Goal: Task Accomplishment & Management: Complete application form

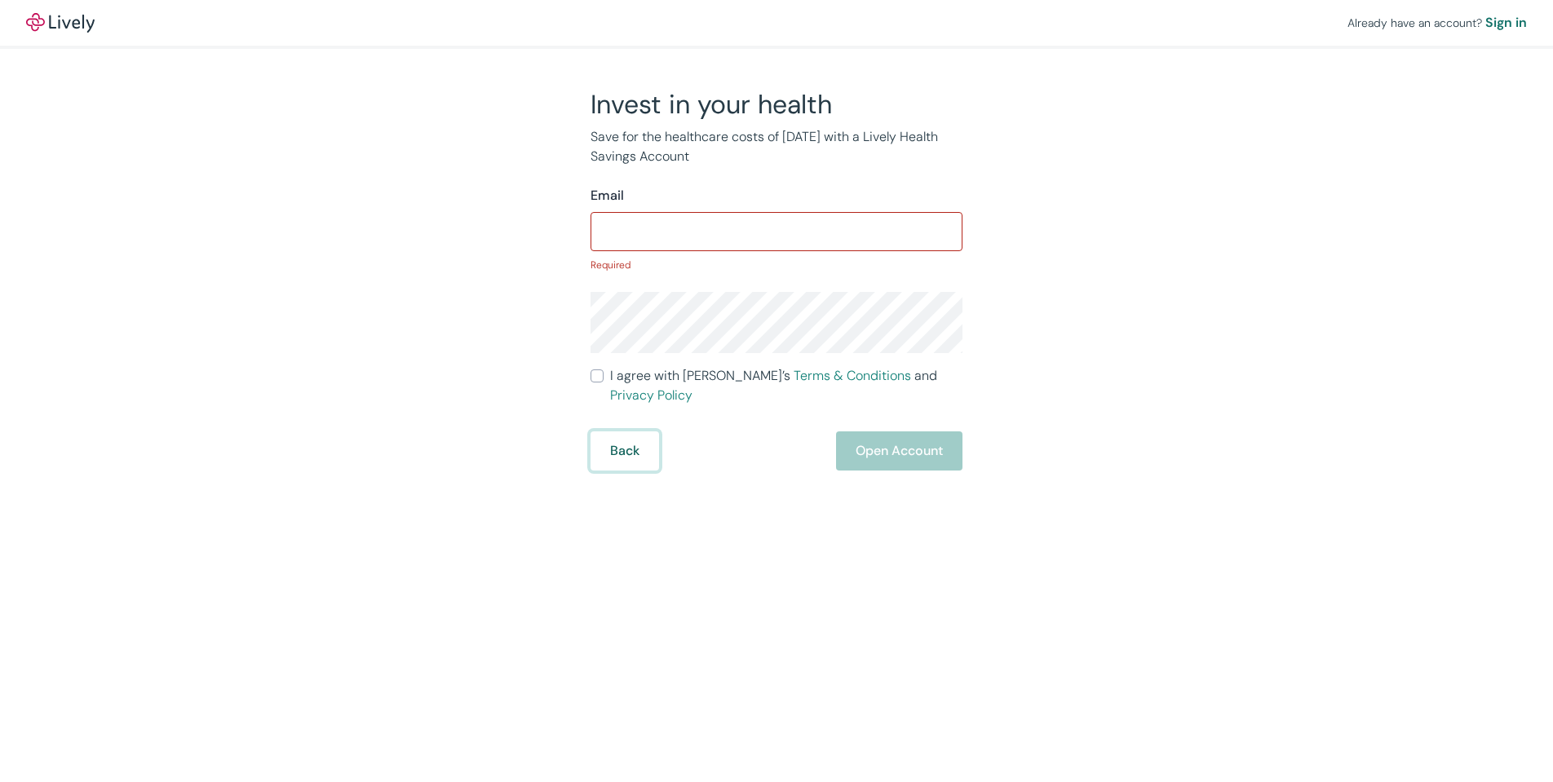
click at [611, 432] on button "Back" at bounding box center [625, 451] width 69 height 39
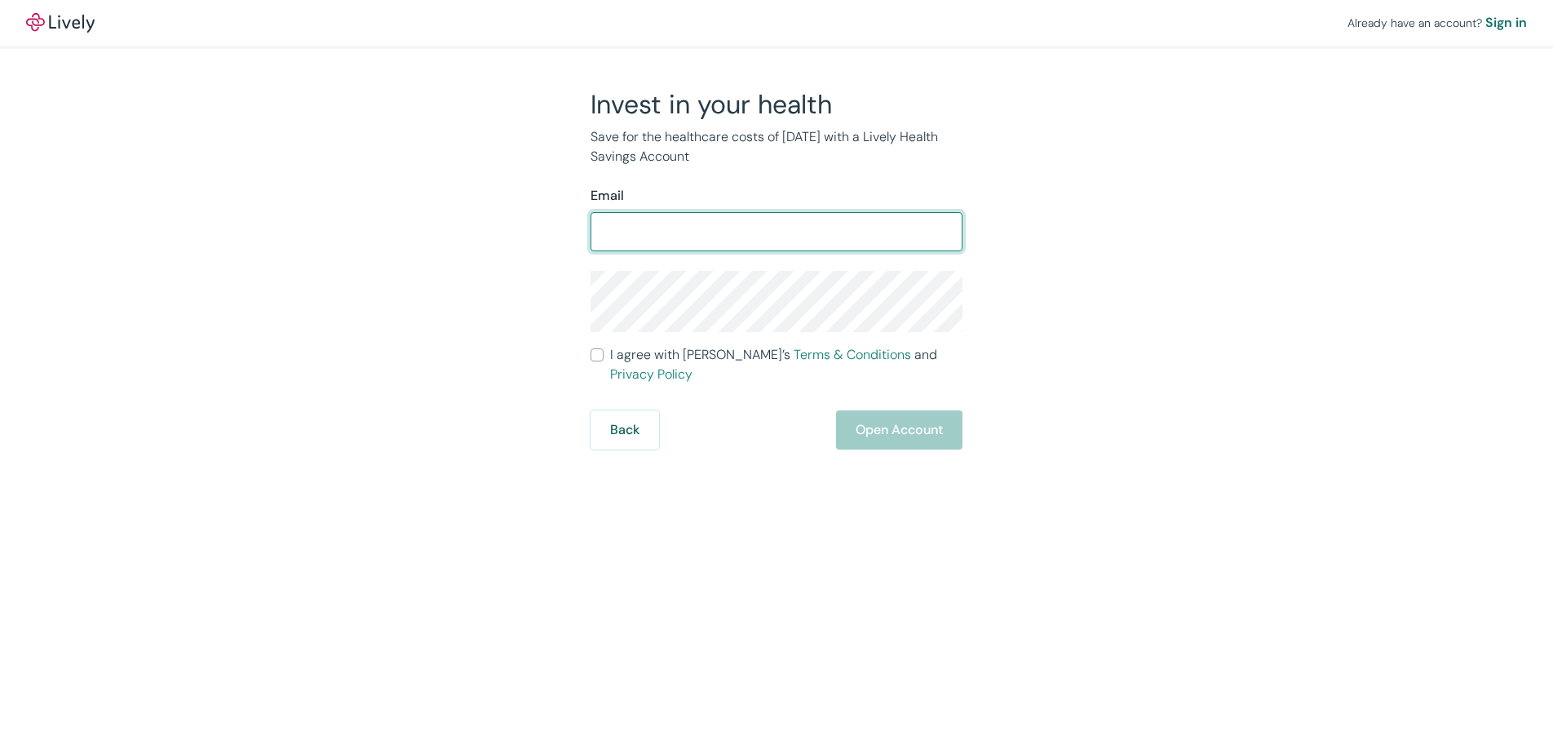
type input "chrisdunston@me.com"
click at [711, 233] on input "chrisdunston@me.com" at bounding box center [777, 231] width 372 height 33
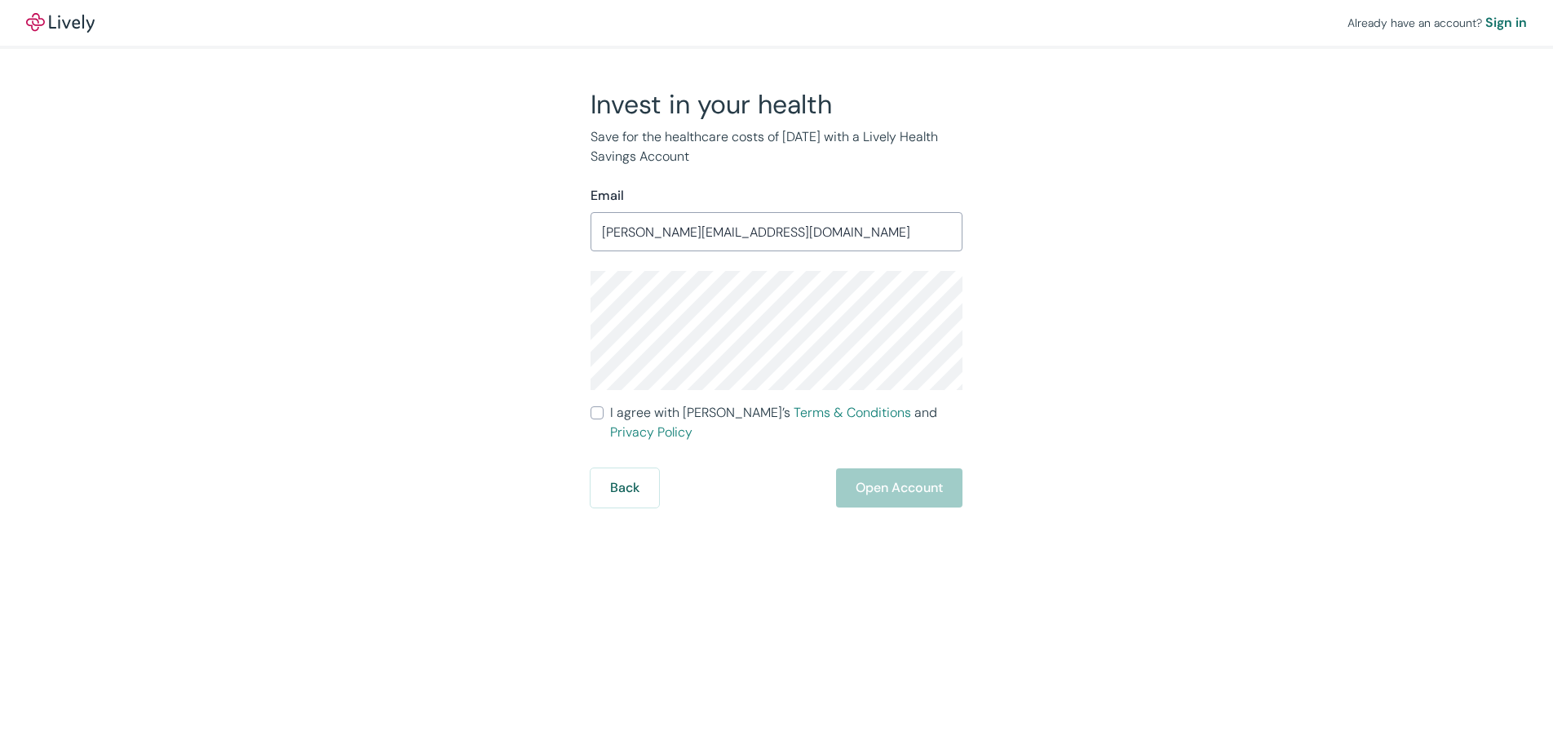
click at [503, 343] on div "Invest in your health Save for the healthcare costs of tomorrow with a Lively H…" at bounding box center [766, 297] width 783 height 419
click at [598, 412] on input "I agree with Lively’s Terms & Conditions and Privacy Policy" at bounding box center [597, 412] width 13 height 13
checkbox input "true"
click at [1002, 326] on div "Invest in your health Save for the healthcare costs of tomorrow with a Lively H…" at bounding box center [766, 297] width 783 height 419
click at [895, 468] on button "Open Account" at bounding box center [899, 487] width 126 height 39
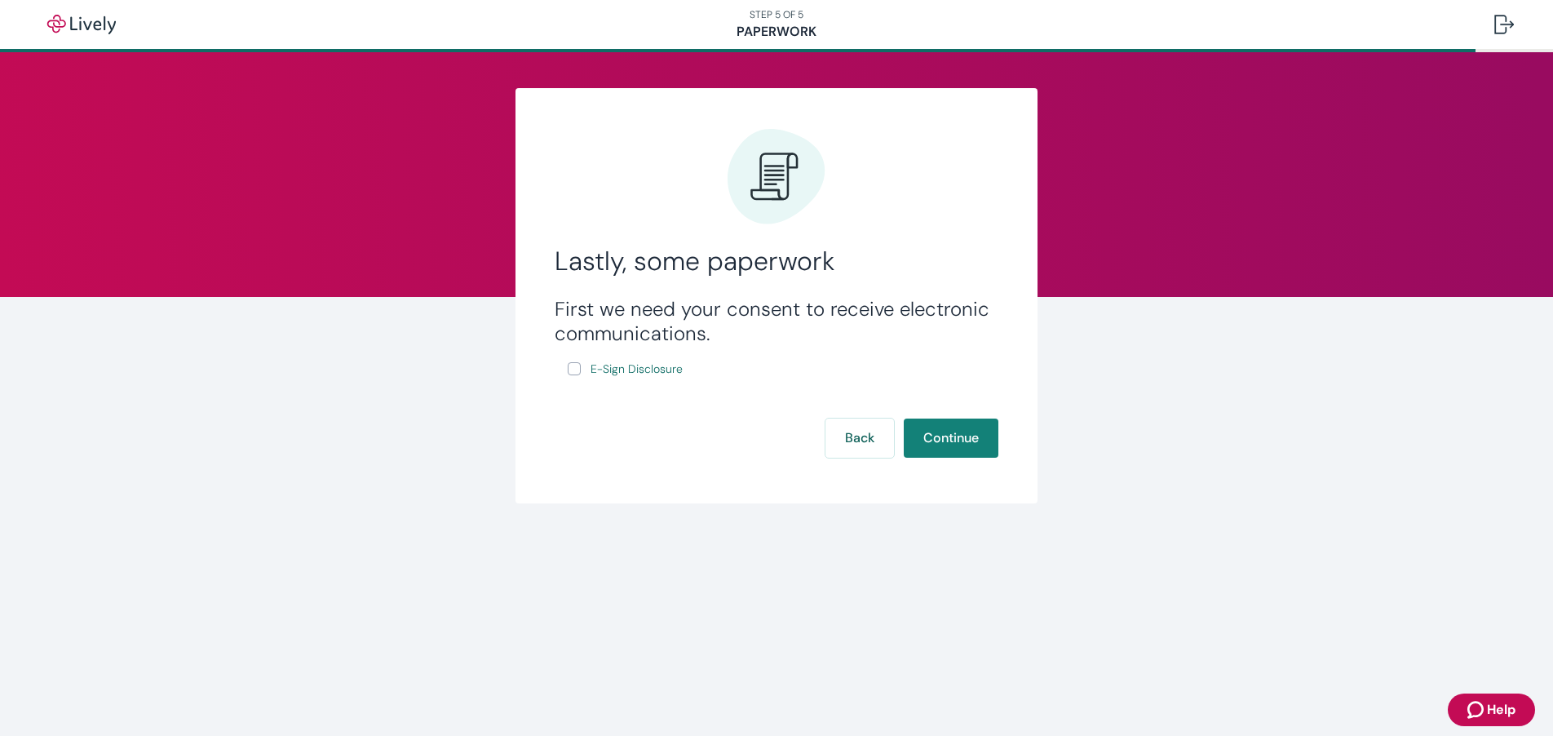
click at [576, 370] on input "E-Sign Disclosure" at bounding box center [574, 368] width 13 height 13
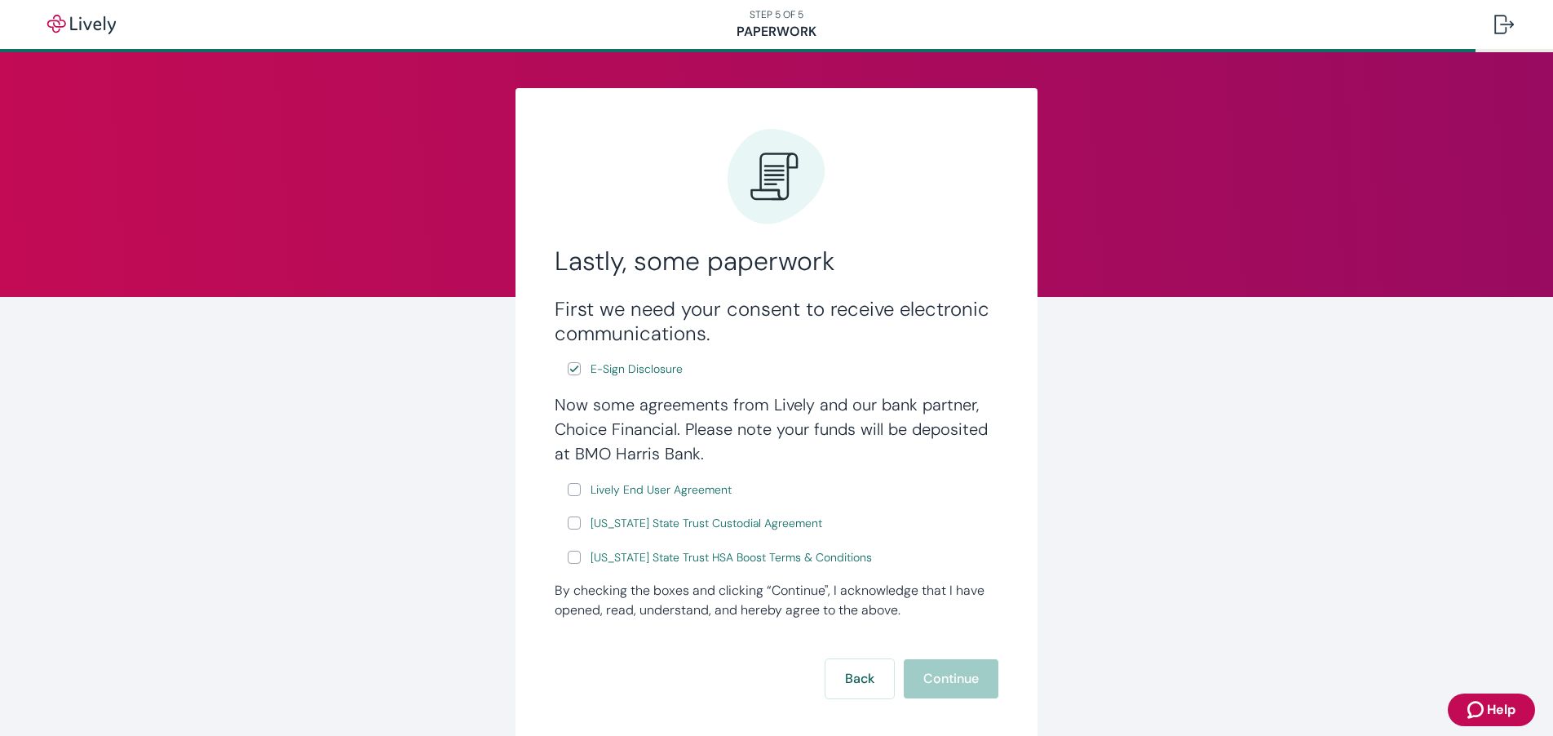
click at [573, 370] on input "E-Sign Disclosure" at bounding box center [574, 368] width 13 height 13
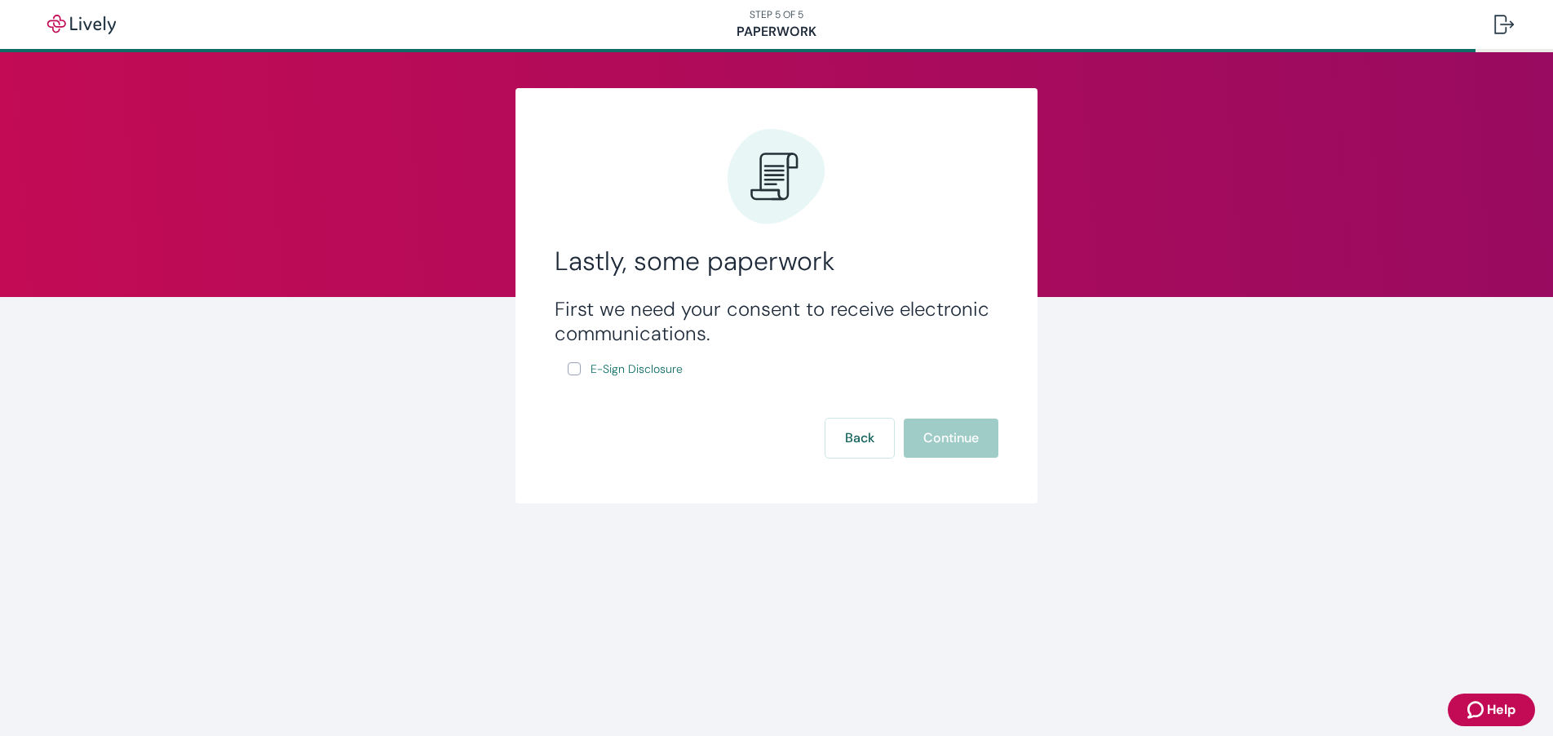
click at [578, 368] on input "E-Sign Disclosure" at bounding box center [574, 368] width 13 height 13
checkbox input "true"
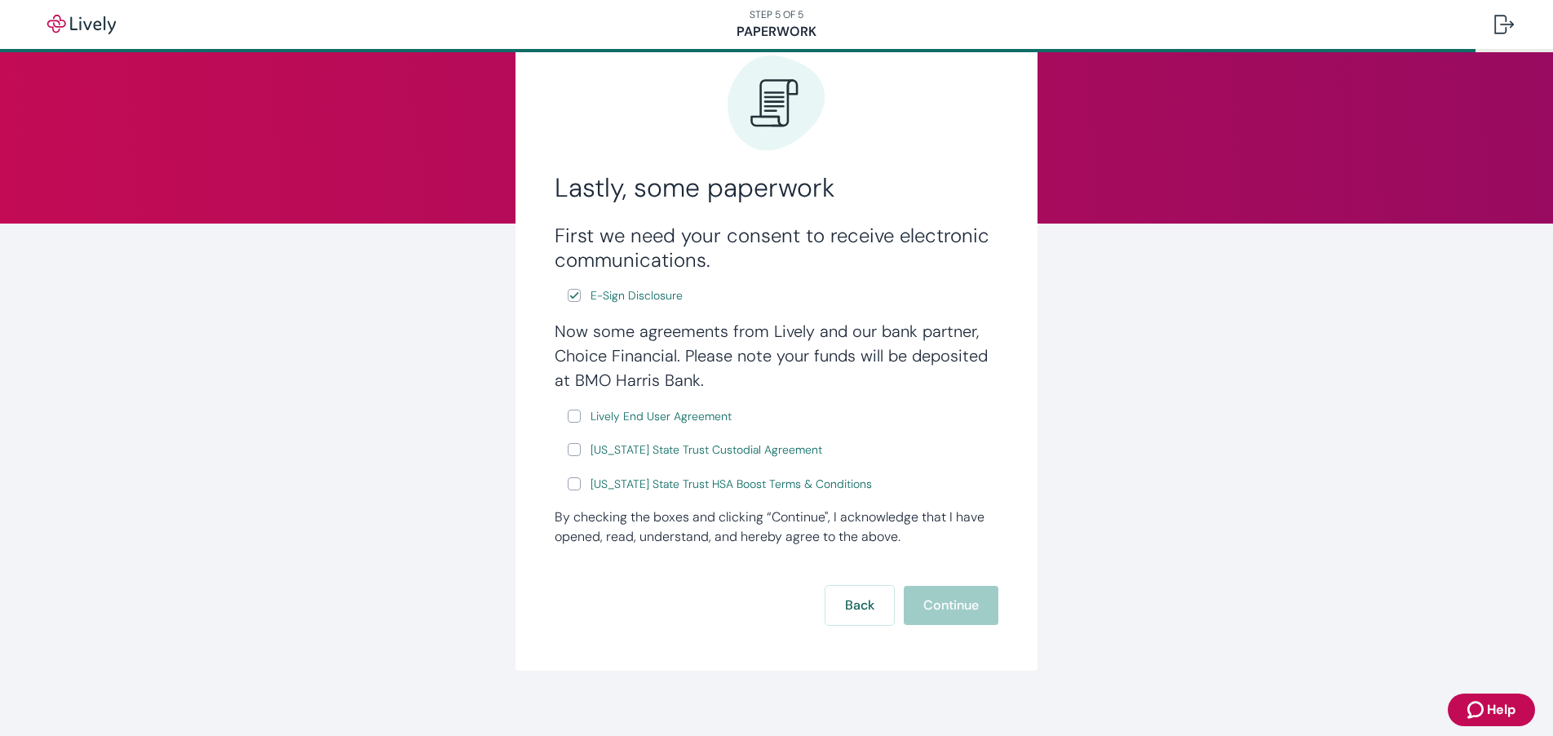
scroll to position [80, 0]
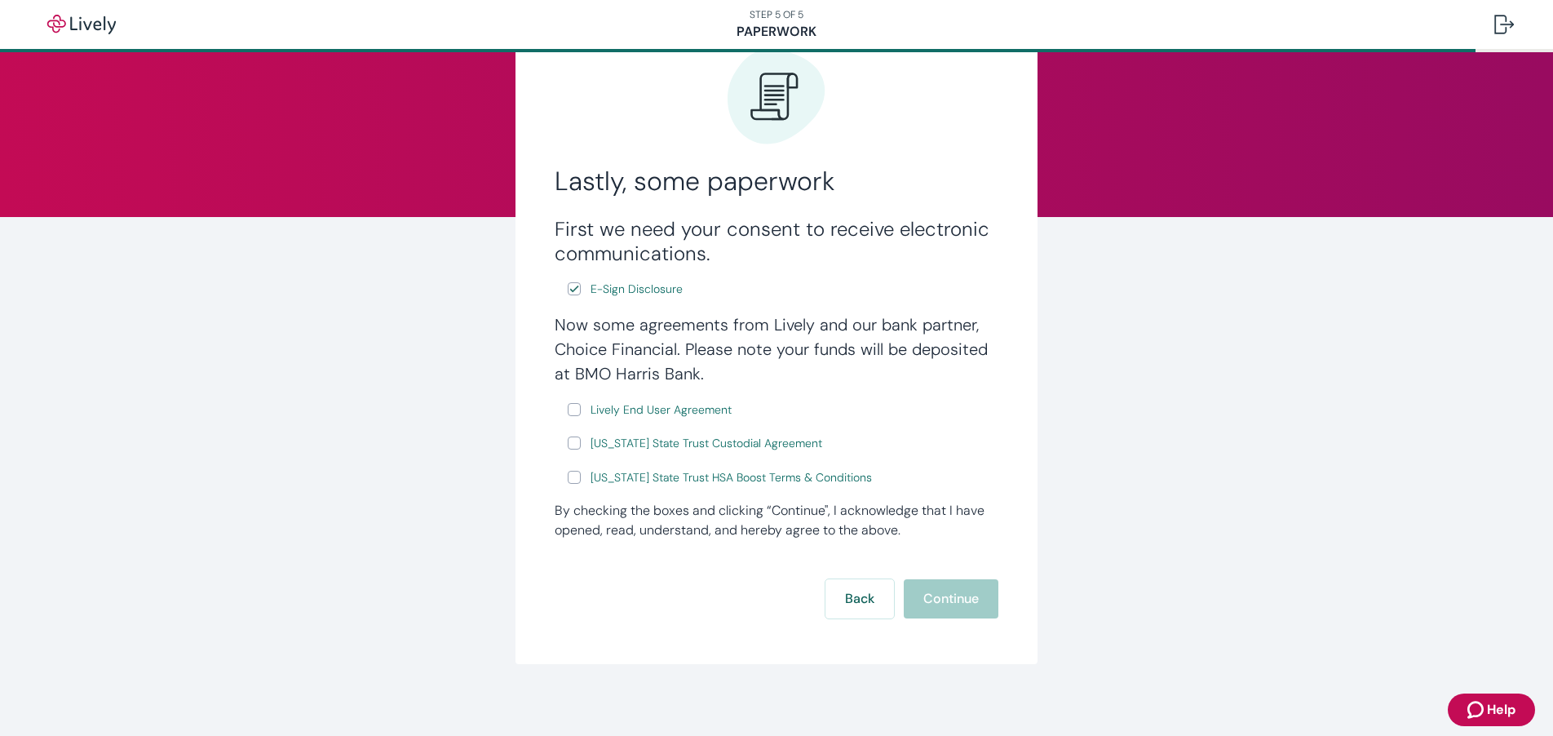
click at [577, 412] on input "Lively End User Agreement" at bounding box center [574, 409] width 13 height 13
checkbox input "true"
click at [577, 446] on input "[US_STATE] State Trust Custodial Agreement" at bounding box center [574, 442] width 13 height 13
checkbox input "true"
click at [579, 477] on input "[US_STATE] State Trust HSA Boost Terms & Conditions" at bounding box center [574, 477] width 13 height 13
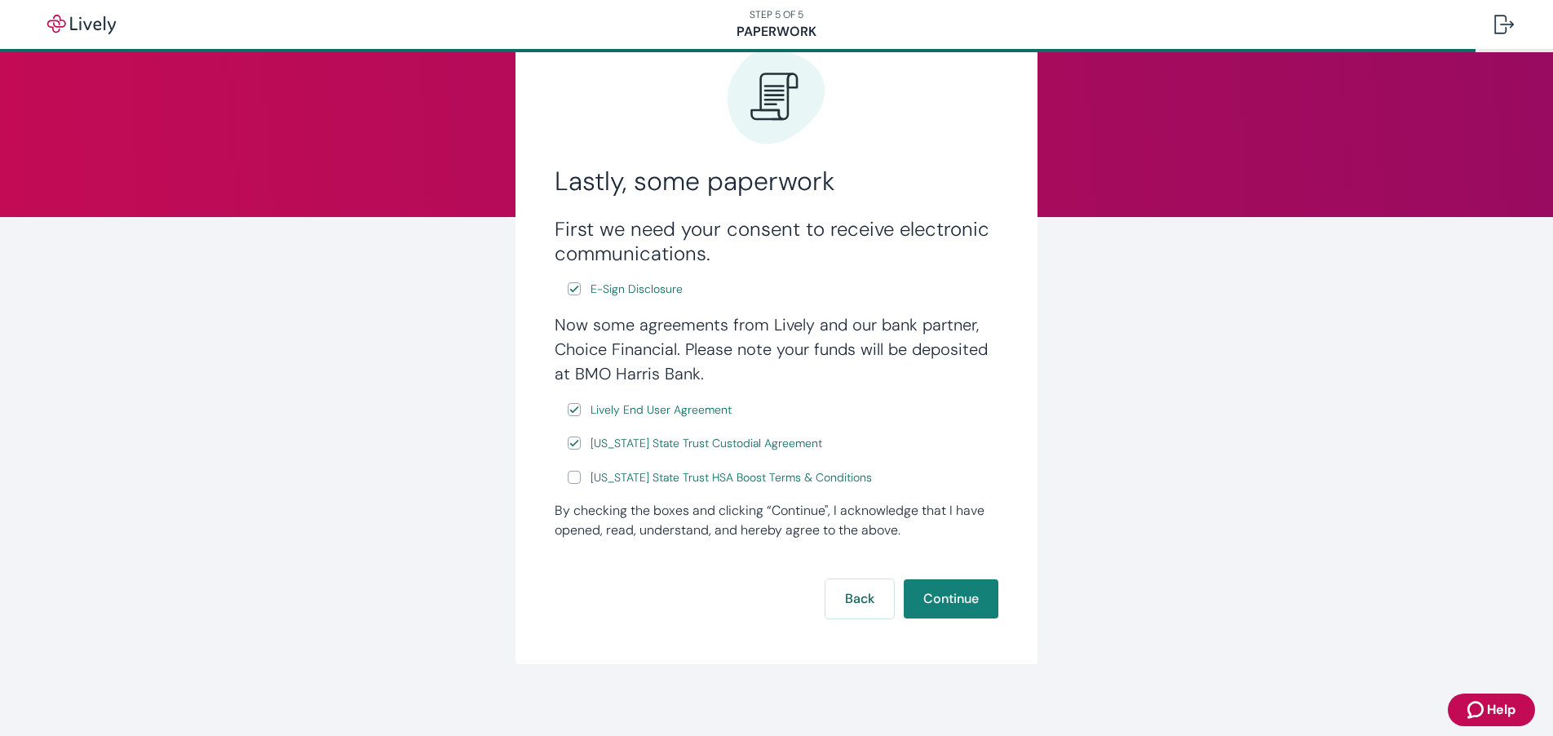
checkbox input "true"
click at [953, 600] on button "Continue" at bounding box center [951, 598] width 95 height 39
click at [937, 594] on button "Continue" at bounding box center [951, 598] width 95 height 39
